Goal: Task Accomplishment & Management: Use online tool/utility

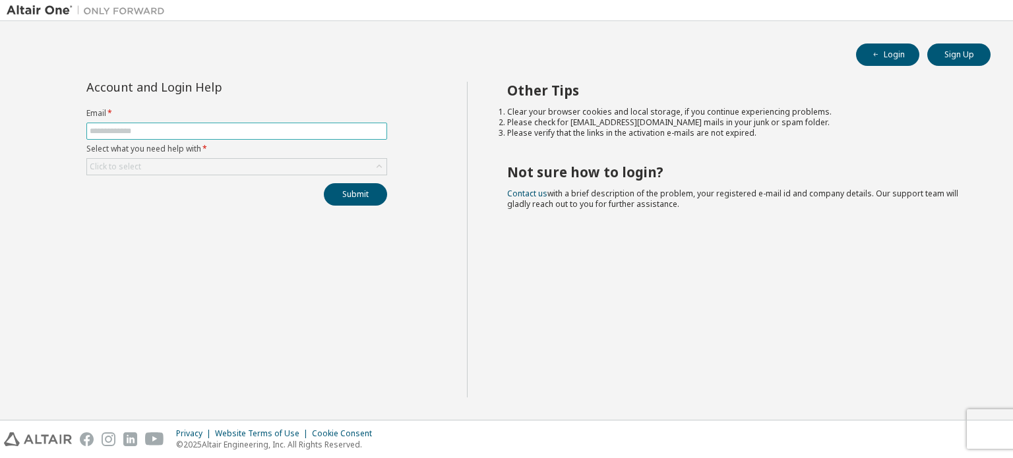
click at [128, 135] on input "text" at bounding box center [237, 131] width 294 height 11
type input "**********"
click at [171, 168] on div "Click to select" at bounding box center [236, 167] width 299 height 16
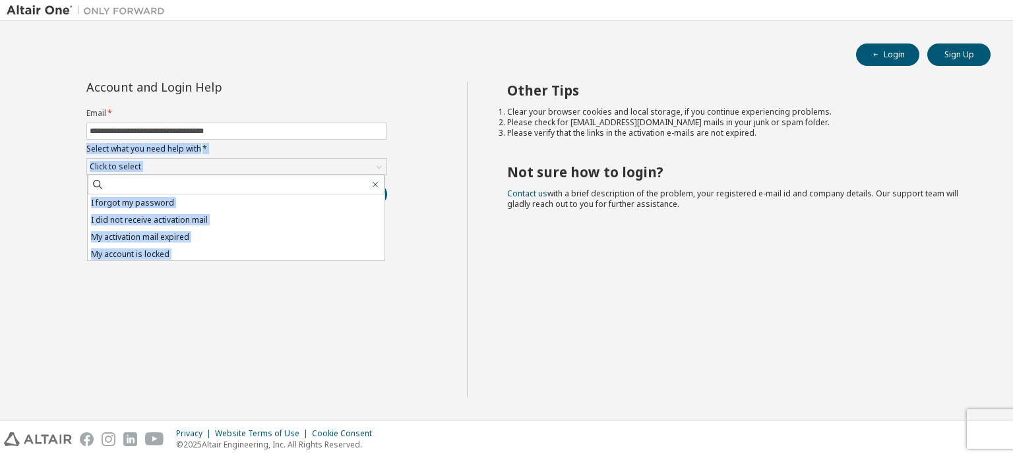
drag, startPoint x: 46, startPoint y: 222, endPoint x: 47, endPoint y: 151, distance: 70.6
click at [47, 151] on div "**********" at bounding box center [237, 240] width 460 height 316
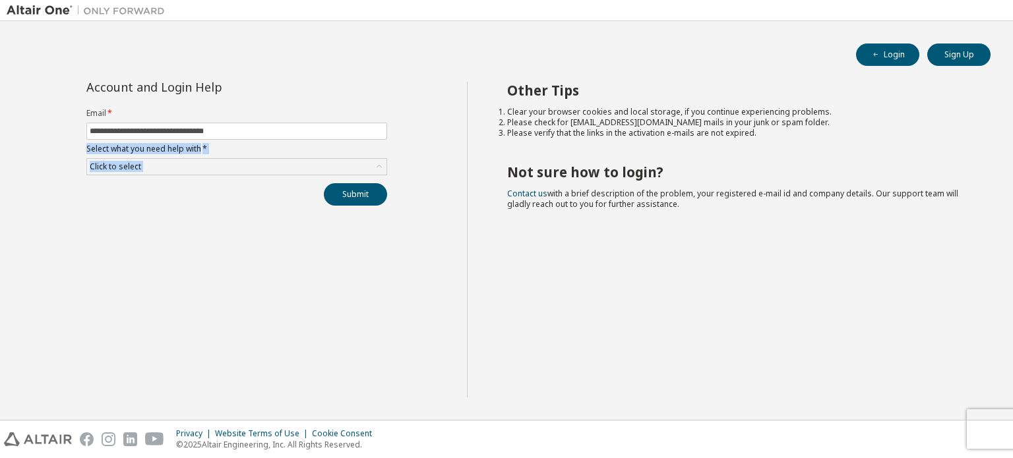
click at [47, 151] on div "**********" at bounding box center [237, 240] width 460 height 316
click at [260, 133] on input "**********" at bounding box center [237, 131] width 294 height 11
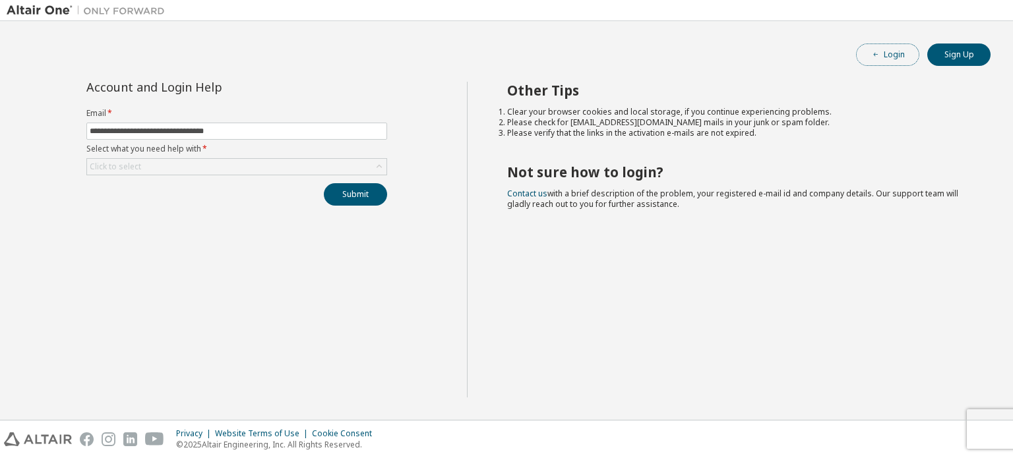
click at [876, 61] on button "Login" at bounding box center [887, 55] width 63 height 22
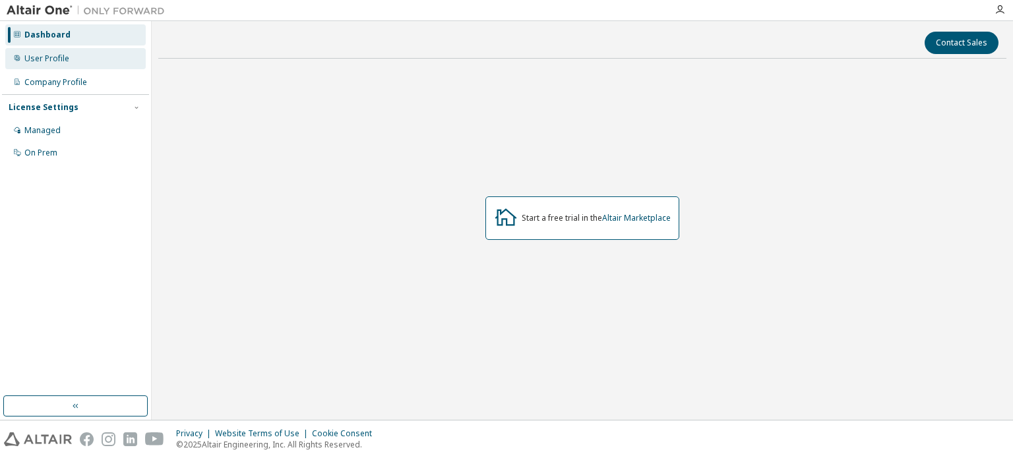
click at [59, 54] on div "User Profile" at bounding box center [46, 58] width 45 height 11
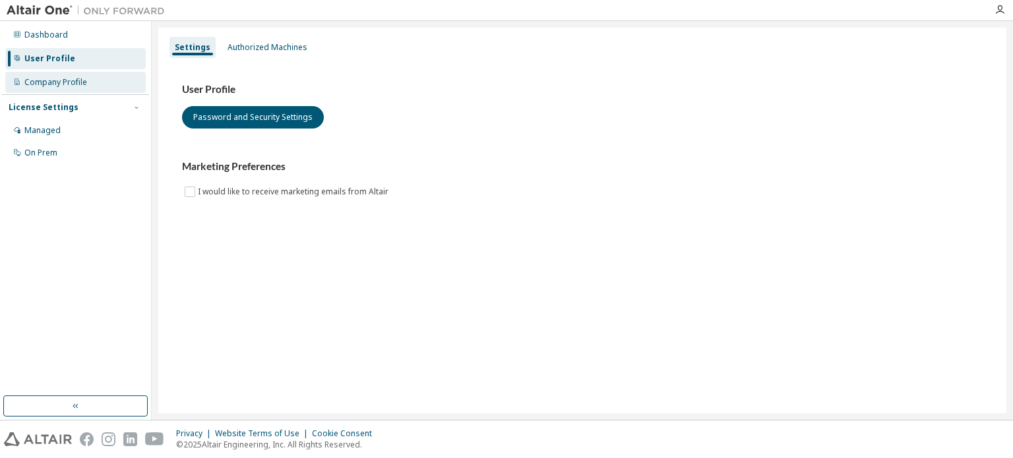
click at [63, 77] on div "Company Profile" at bounding box center [55, 82] width 63 height 11
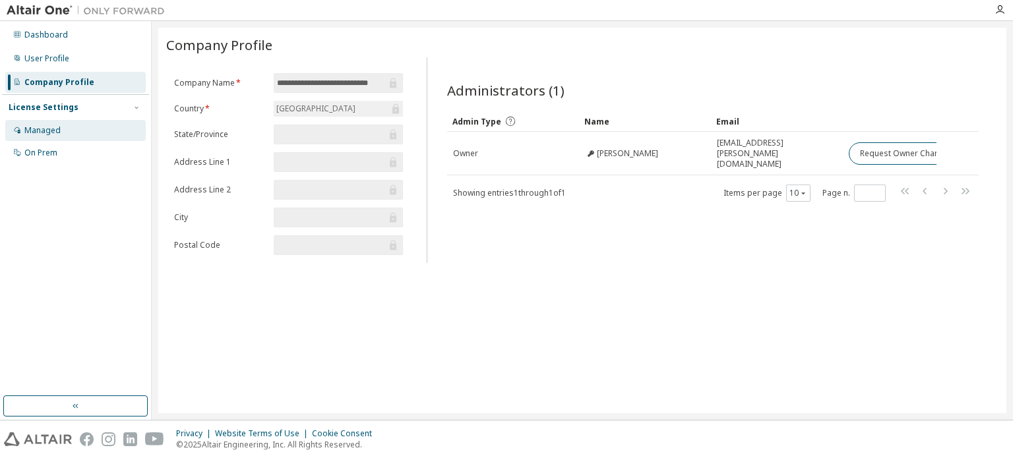
click at [50, 139] on div "Managed" at bounding box center [75, 130] width 140 height 21
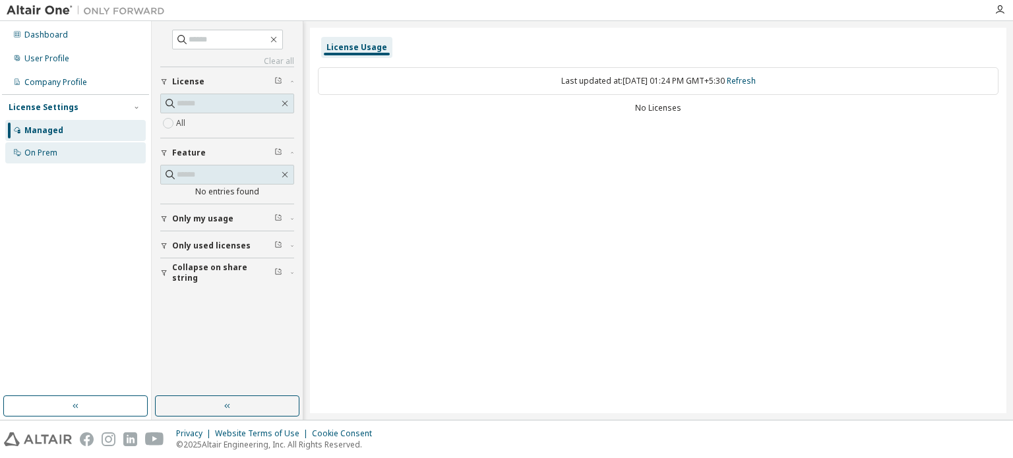
click at [42, 155] on div "On Prem" at bounding box center [40, 153] width 33 height 11
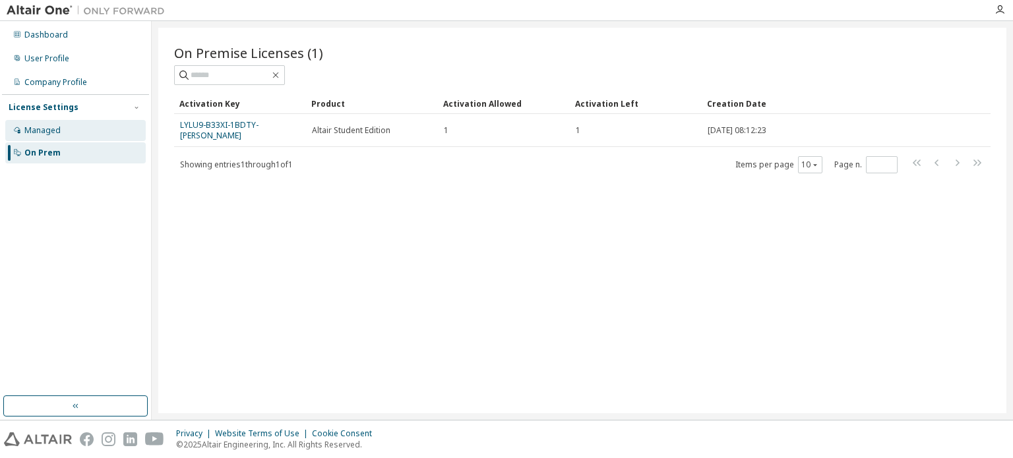
click at [34, 137] on div "Managed" at bounding box center [75, 130] width 140 height 21
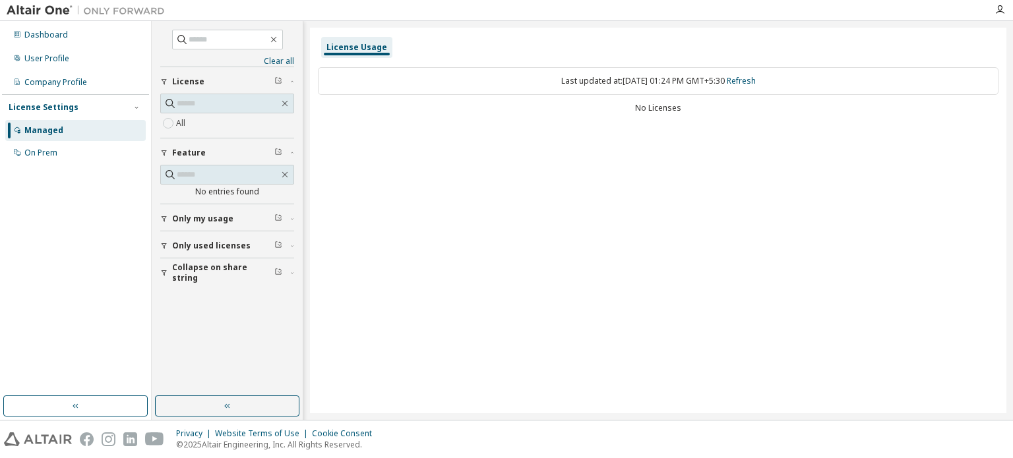
click at [170, 215] on div "button" at bounding box center [166, 219] width 12 height 8
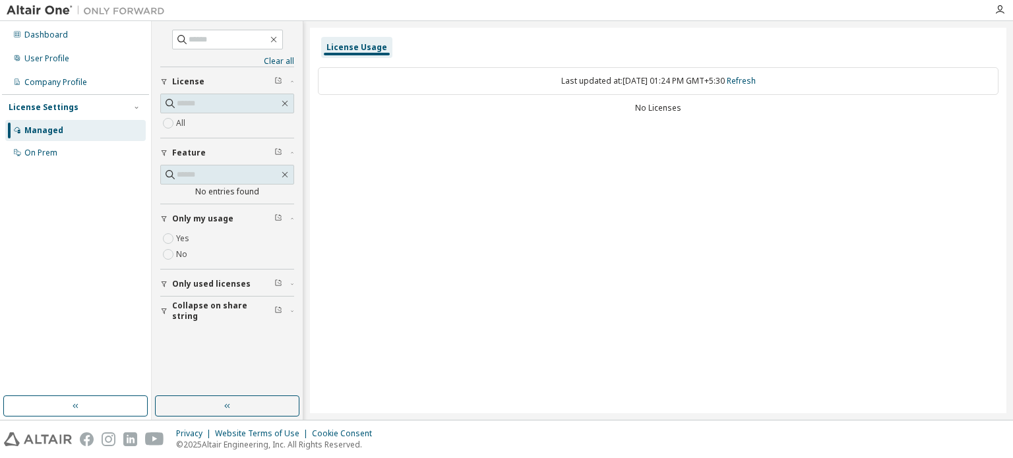
click at [172, 279] on span "Only used licenses" at bounding box center [211, 284] width 78 height 11
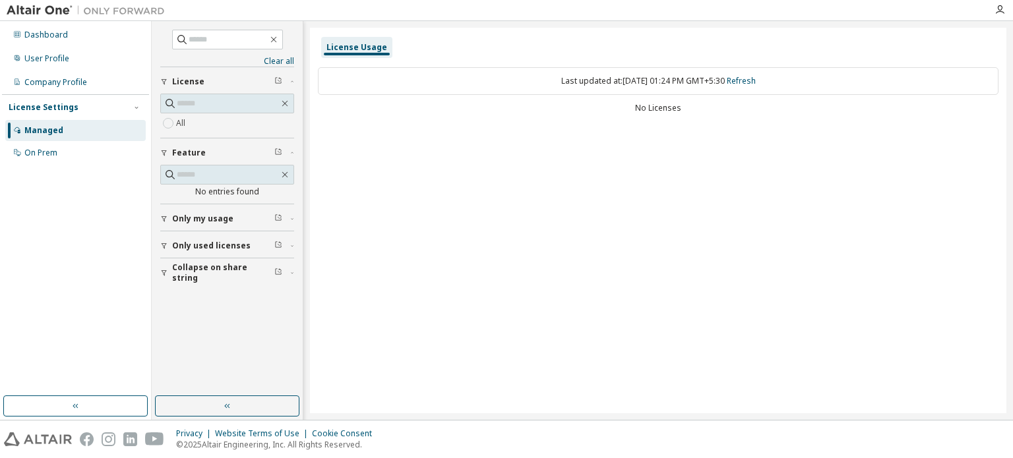
click at [204, 268] on span "Collapse on share string" at bounding box center [223, 272] width 102 height 21
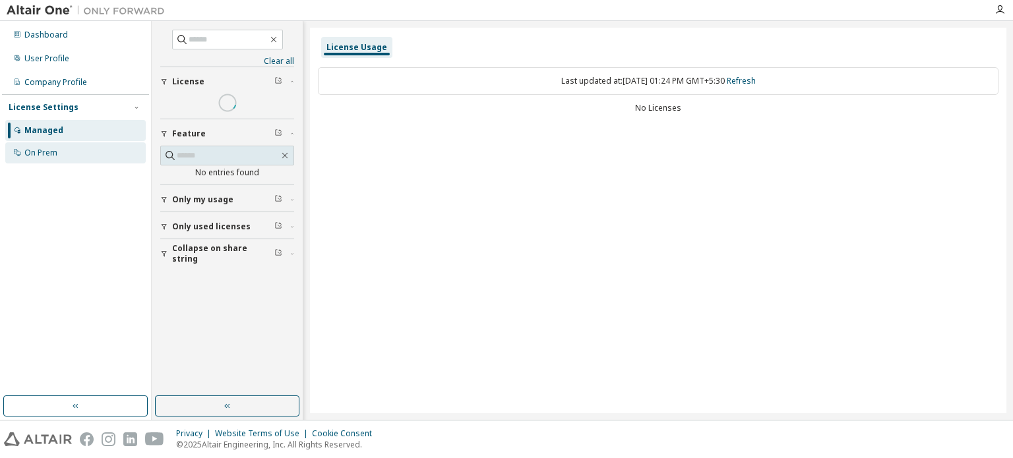
click at [49, 152] on div "On Prem" at bounding box center [40, 153] width 33 height 11
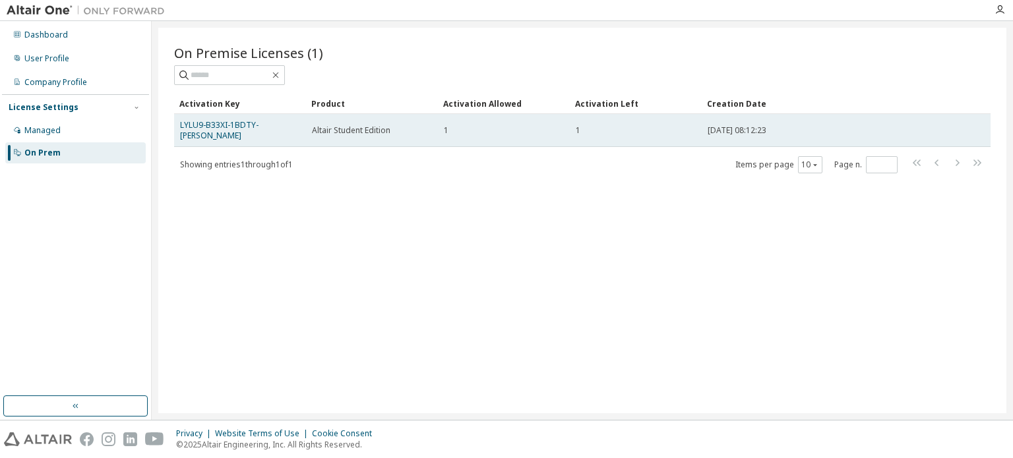
click at [365, 125] on span "Altair Student Edition" at bounding box center [351, 130] width 78 height 11
drag, startPoint x: 178, startPoint y: 123, endPoint x: 285, endPoint y: 132, distance: 107.2
click at [285, 132] on td "LYLU9-B33XI-1BDTY-[PERSON_NAME]" at bounding box center [240, 130] width 132 height 33
copy link "LYLU9-B33XI-1BDTY-[PERSON_NAME]"
